Goal: Information Seeking & Learning: Learn about a topic

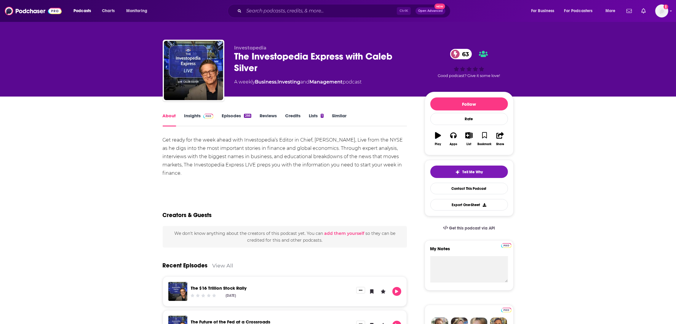
click at [193, 115] on link "Insights" at bounding box center [198, 120] width 29 height 14
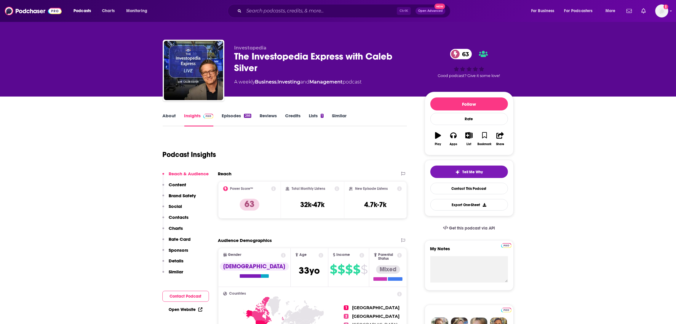
click at [236, 116] on link "Episodes 266" at bounding box center [236, 120] width 29 height 14
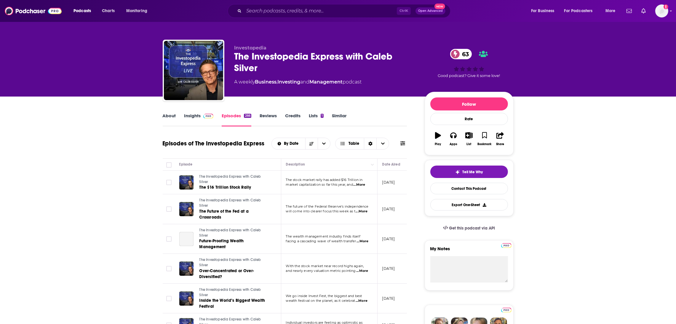
click at [362, 184] on span "...More" at bounding box center [359, 185] width 12 height 5
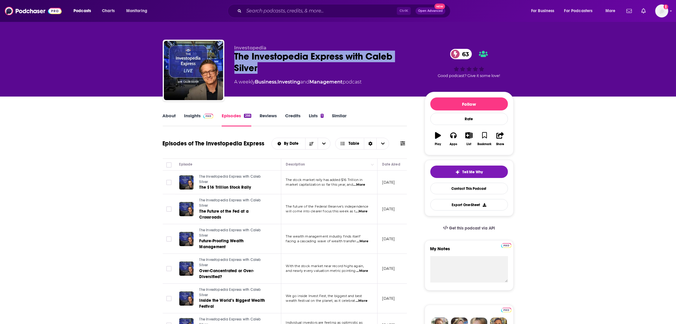
drag, startPoint x: 297, startPoint y: 67, endPoint x: 297, endPoint y: 41, distance: 25.5
click at [235, 57] on div "The Investopedia Express with Caleb Silver 63" at bounding box center [325, 62] width 181 height 23
copy h2 "The Investopedia Express with Caleb Silver"
